Goal: Communication & Community: Answer question/provide support

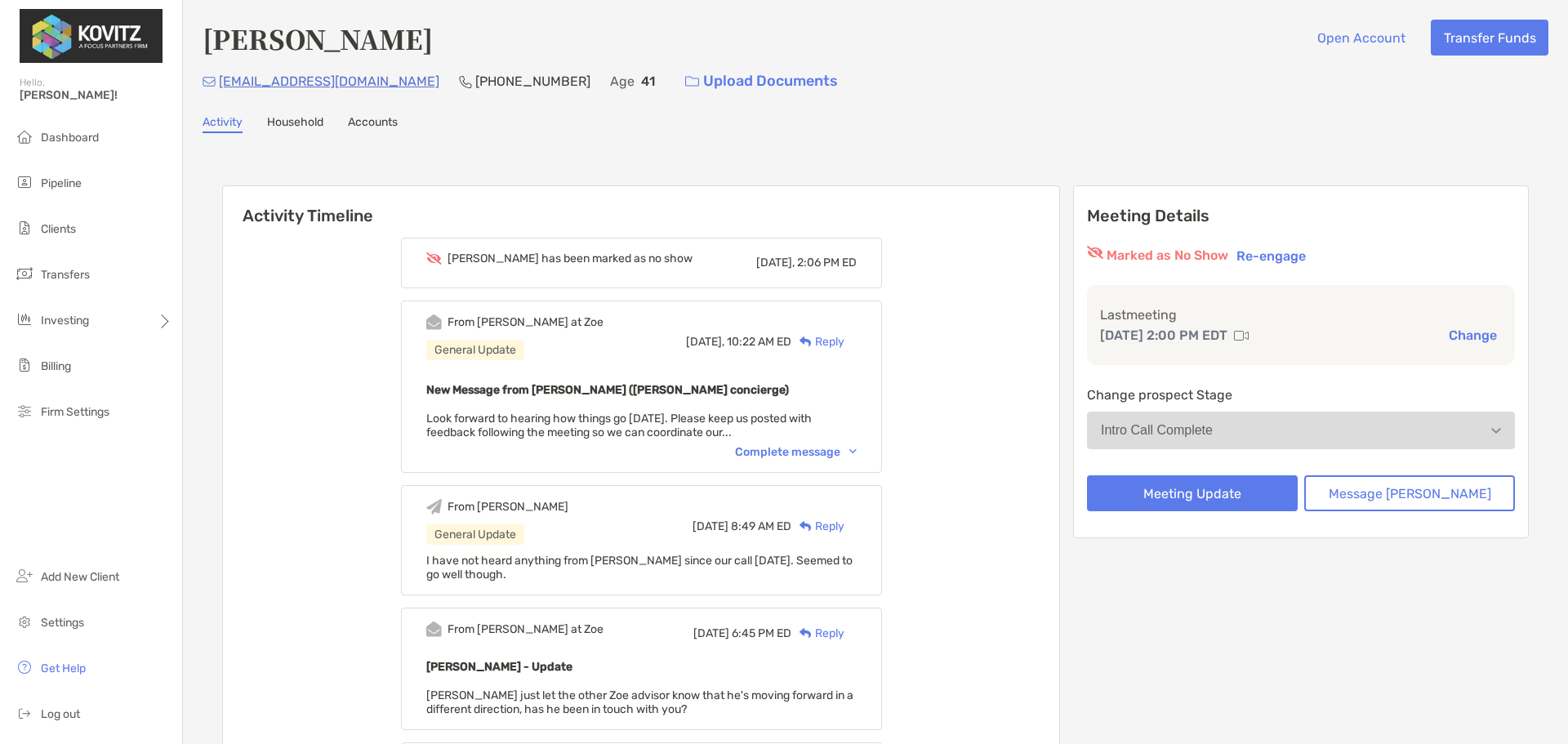
scroll to position [1029, 0]
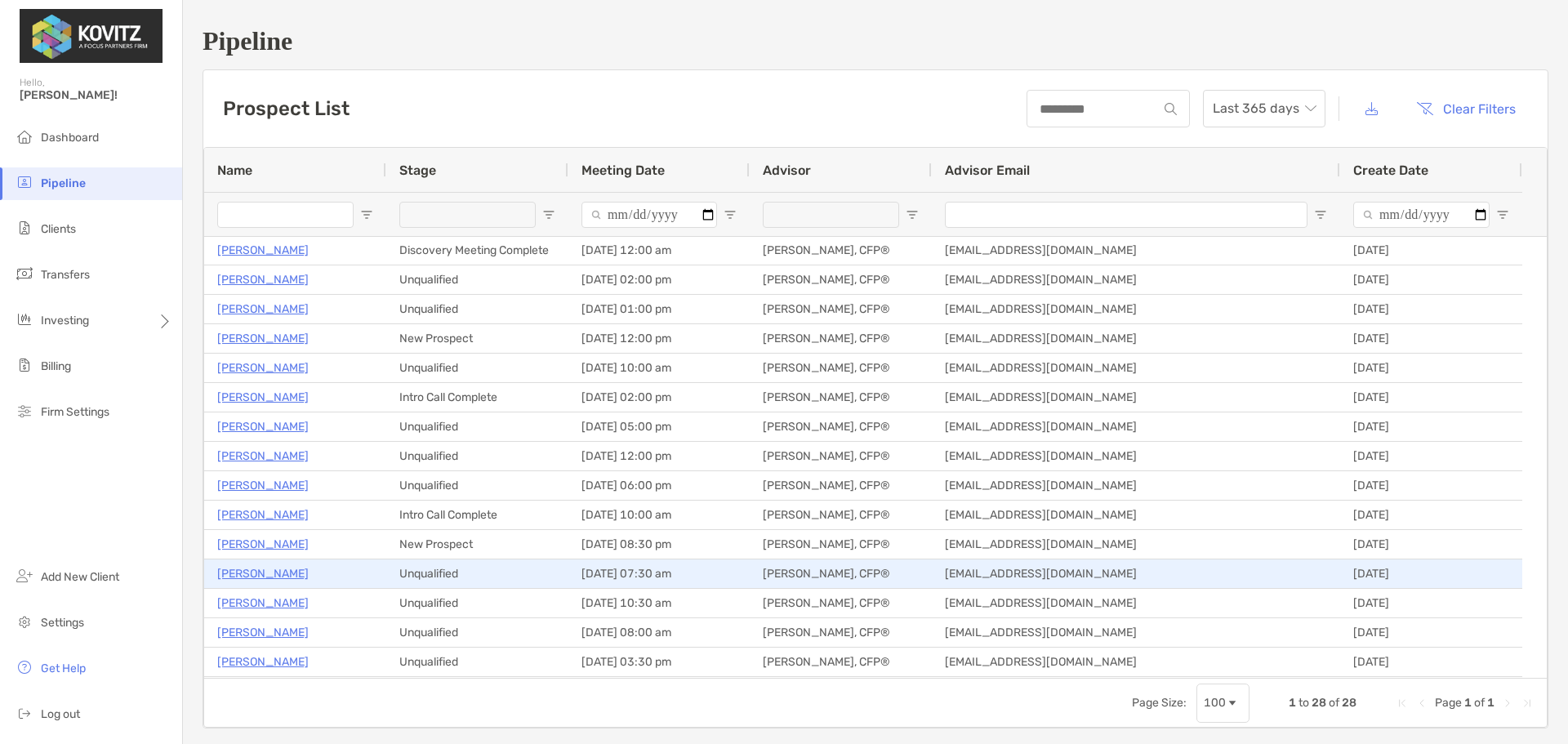
scroll to position [208, 0]
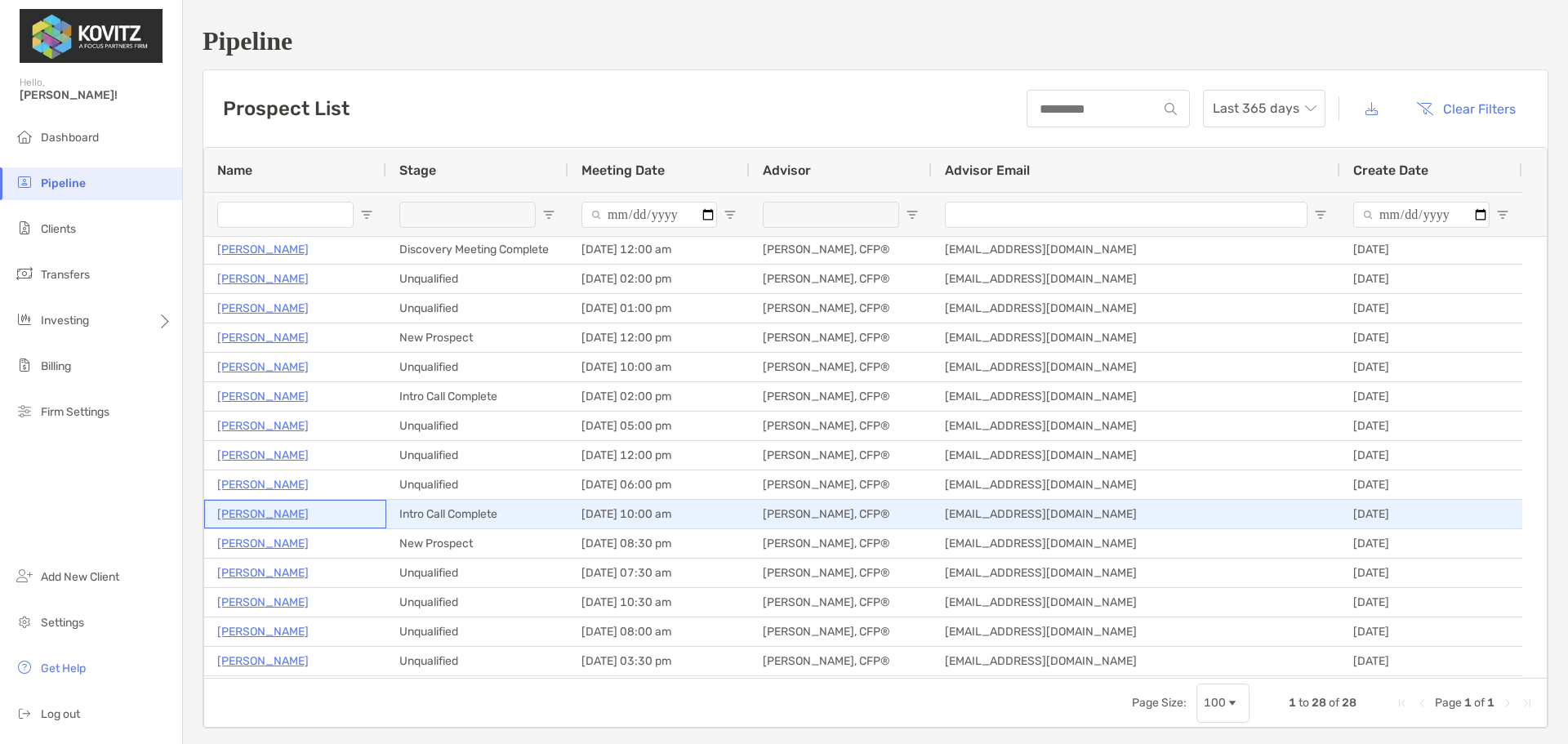
click at [240, 513] on p "[PERSON_NAME]" at bounding box center [263, 514] width 92 height 20
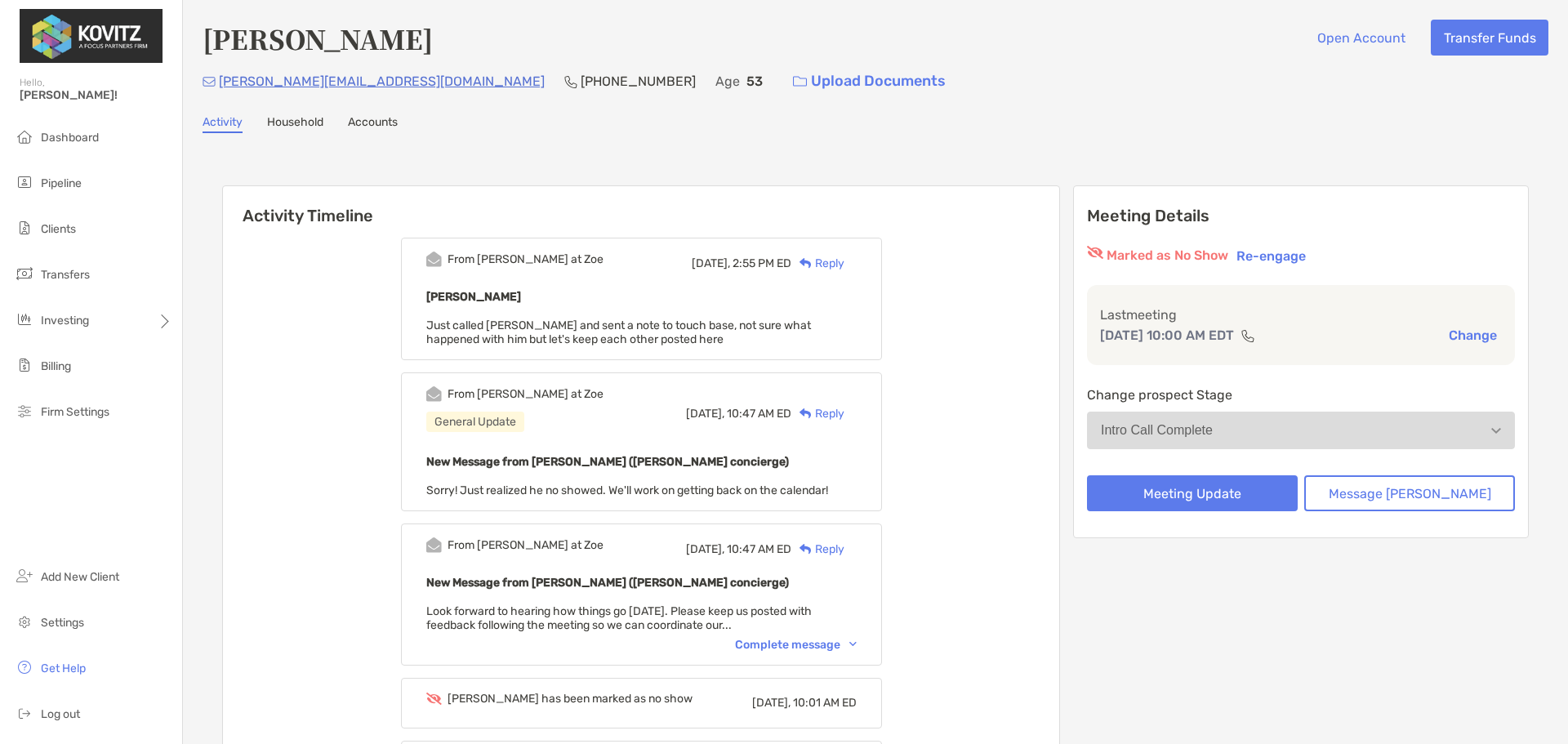
click at [845, 262] on div "Reply" at bounding box center [818, 263] width 53 height 18
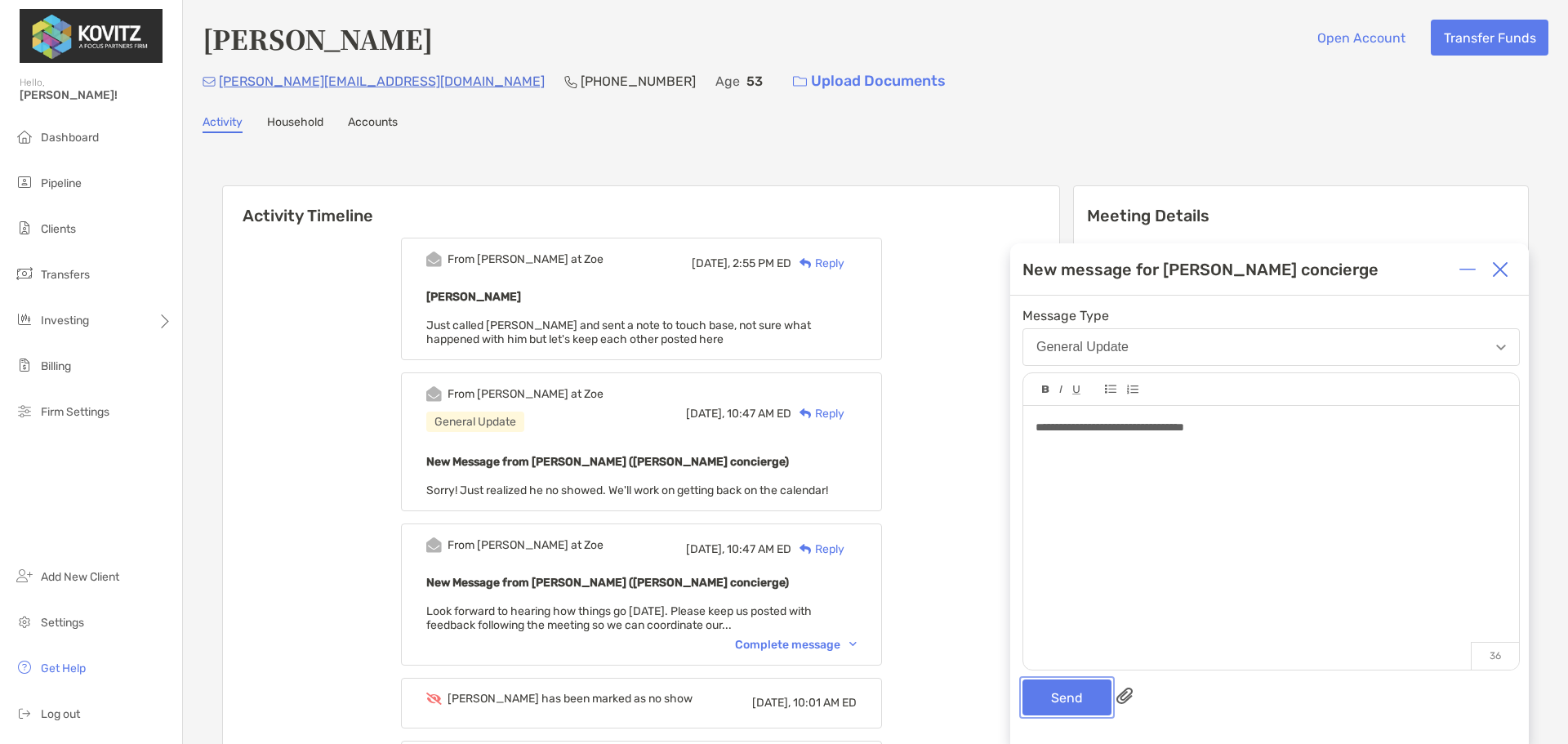
click at [1044, 682] on button "Send" at bounding box center [1066, 697] width 89 height 36
